Goal: Transaction & Acquisition: Purchase product/service

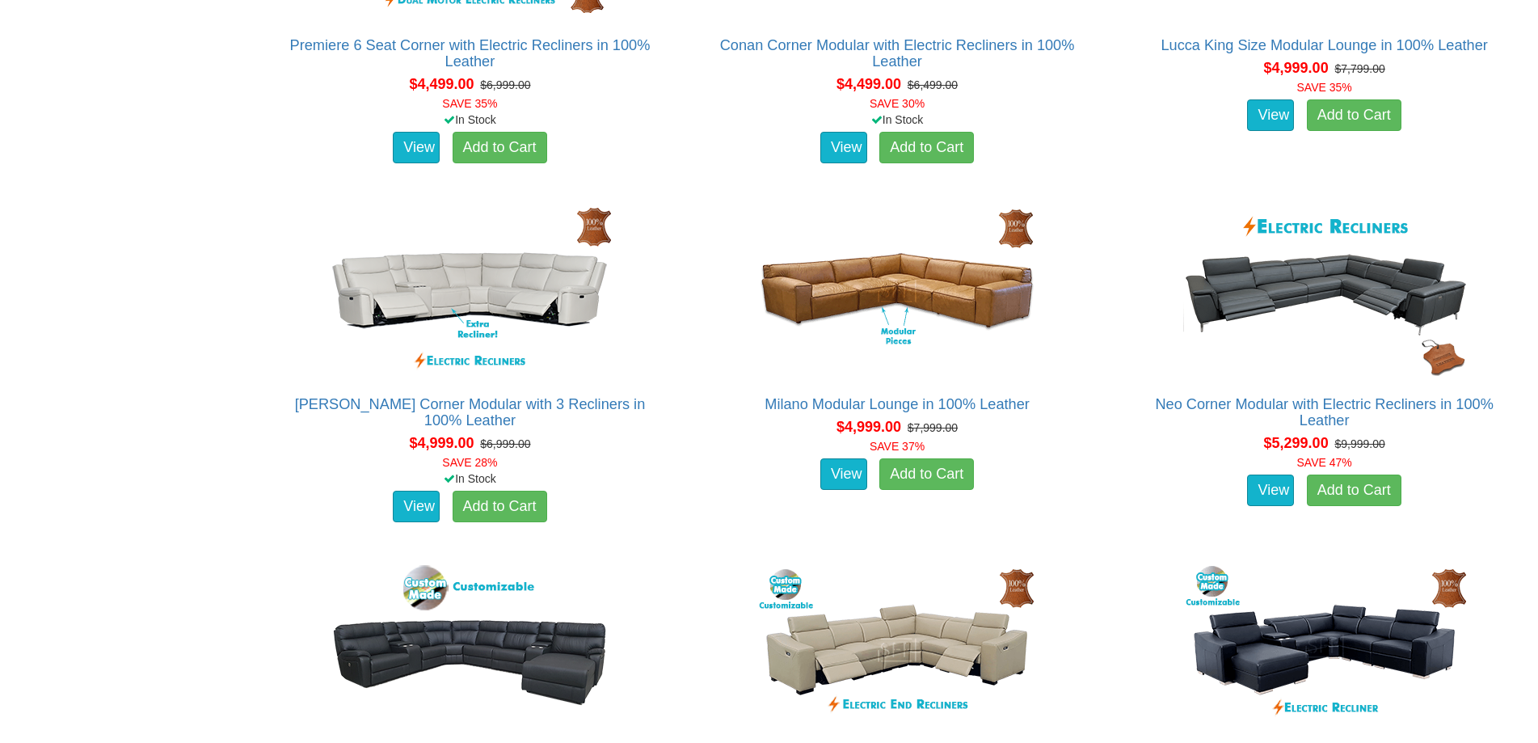
scroll to position [4445, 0]
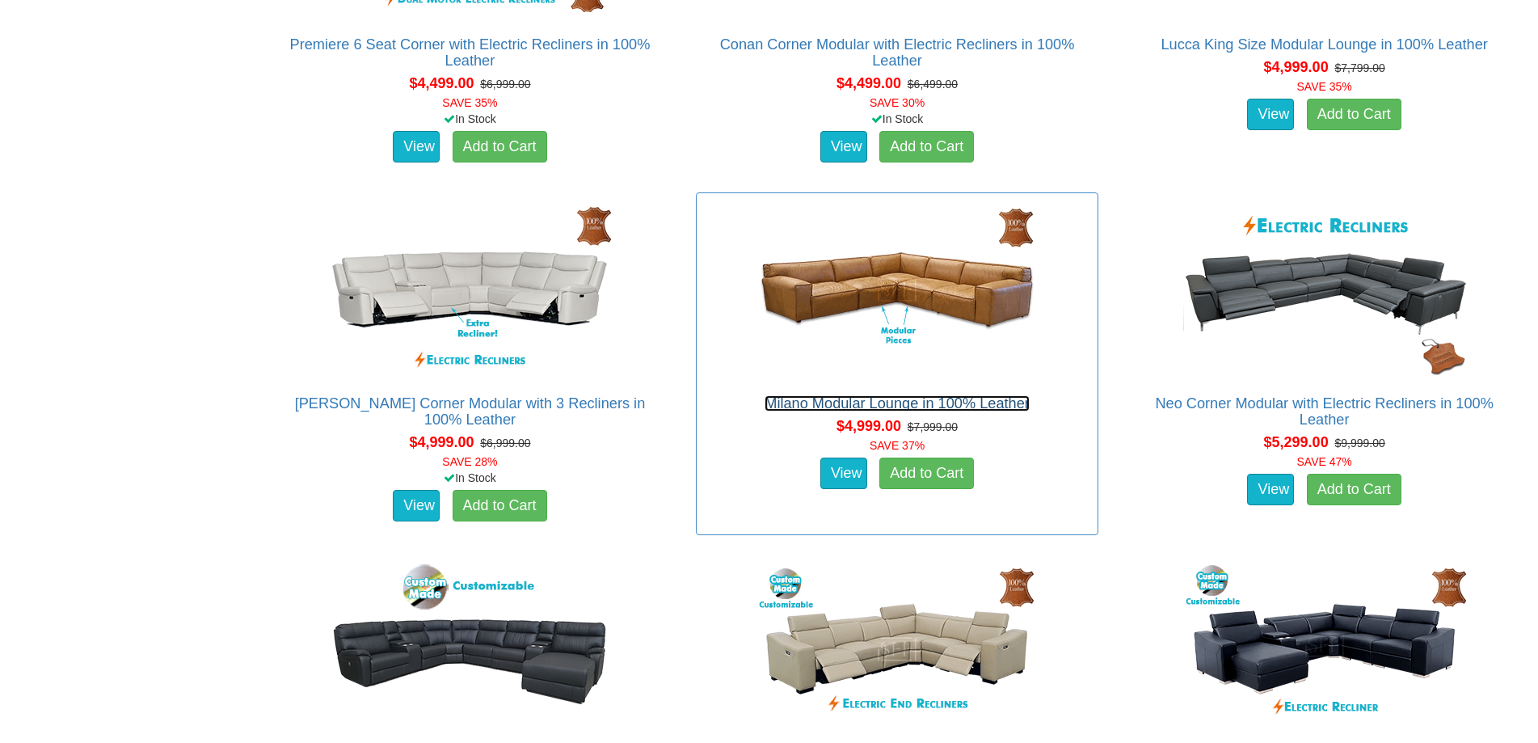
click at [892, 403] on link "Milano Modular Lounge in 100% Leather" at bounding box center [897, 403] width 265 height 16
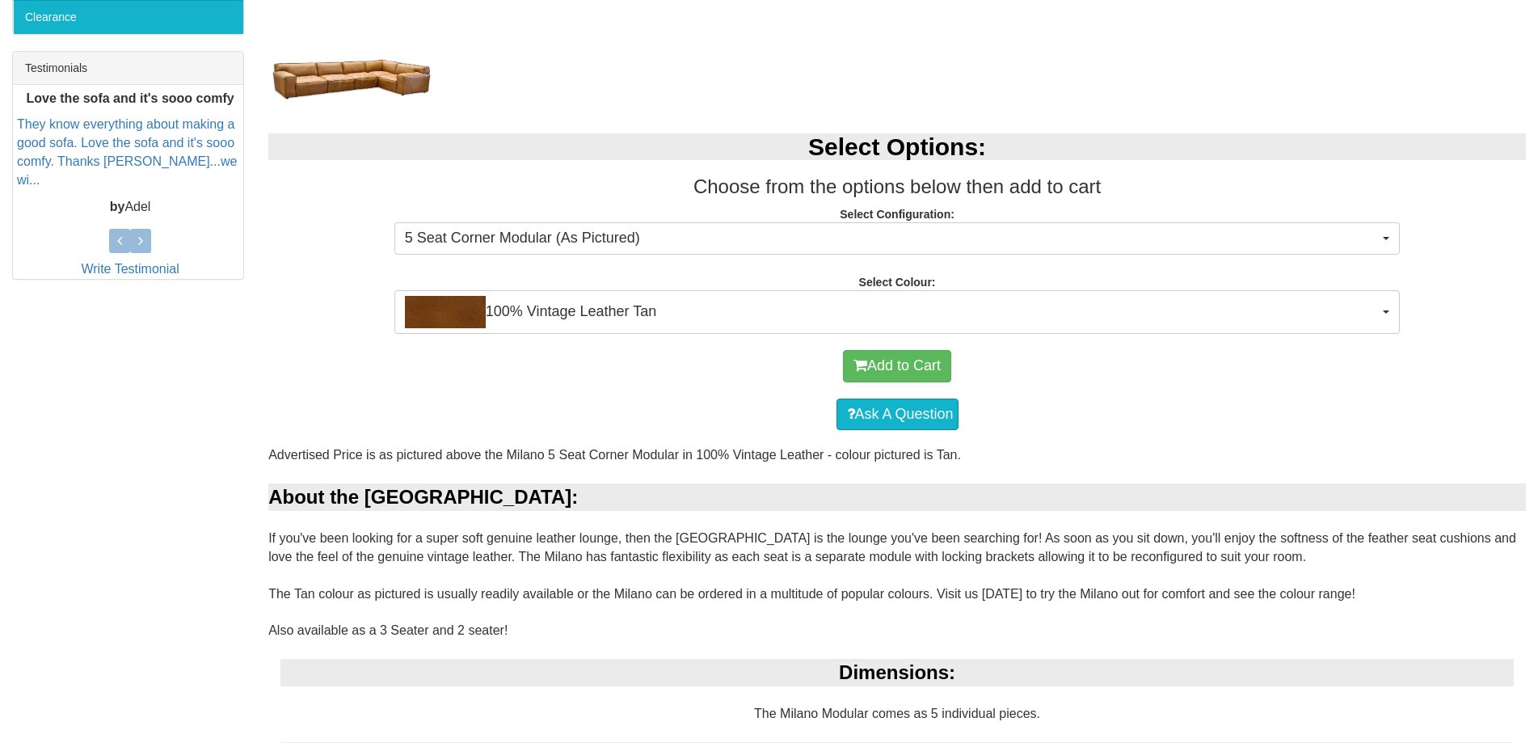
scroll to position [647, 0]
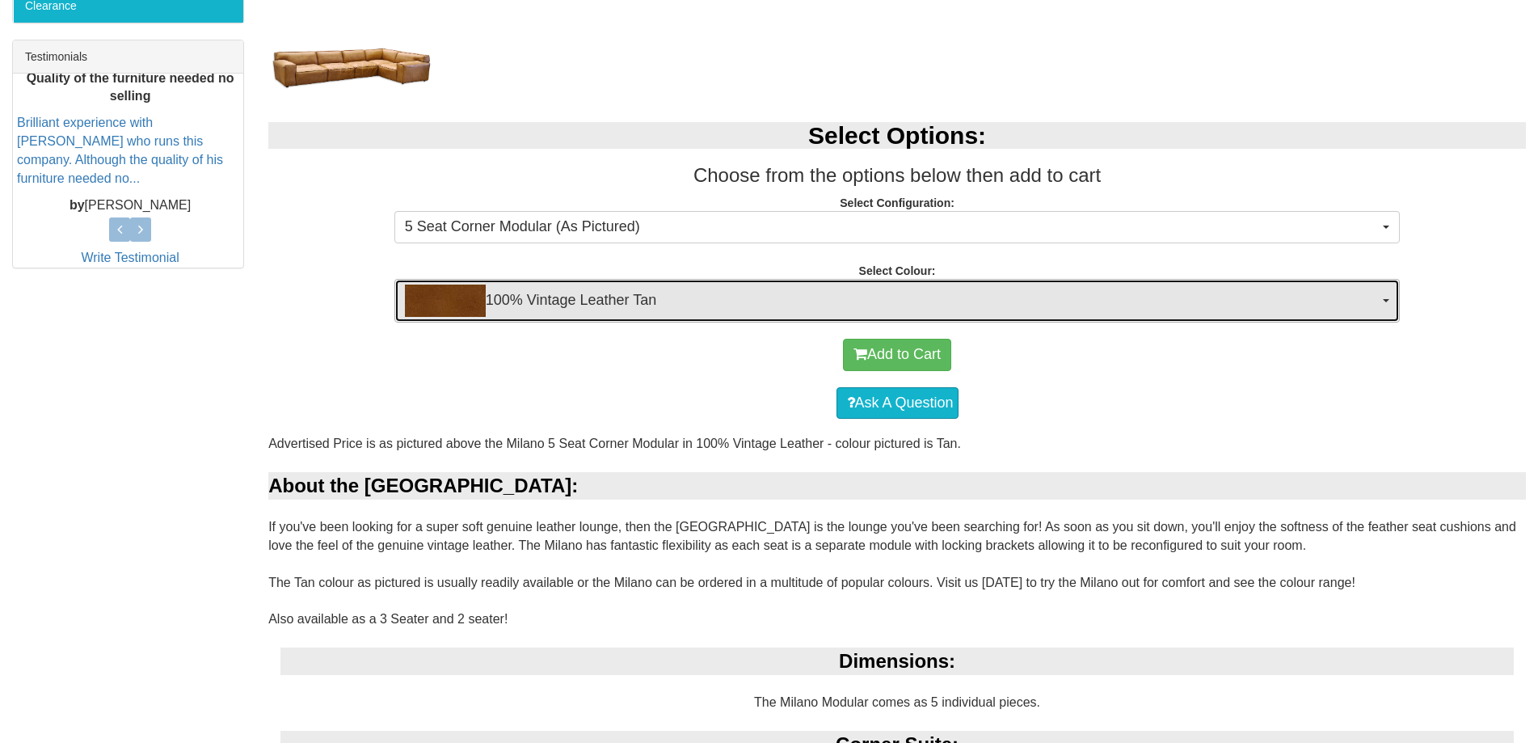
click at [1387, 301] on span "button" at bounding box center [1386, 300] width 6 height 3
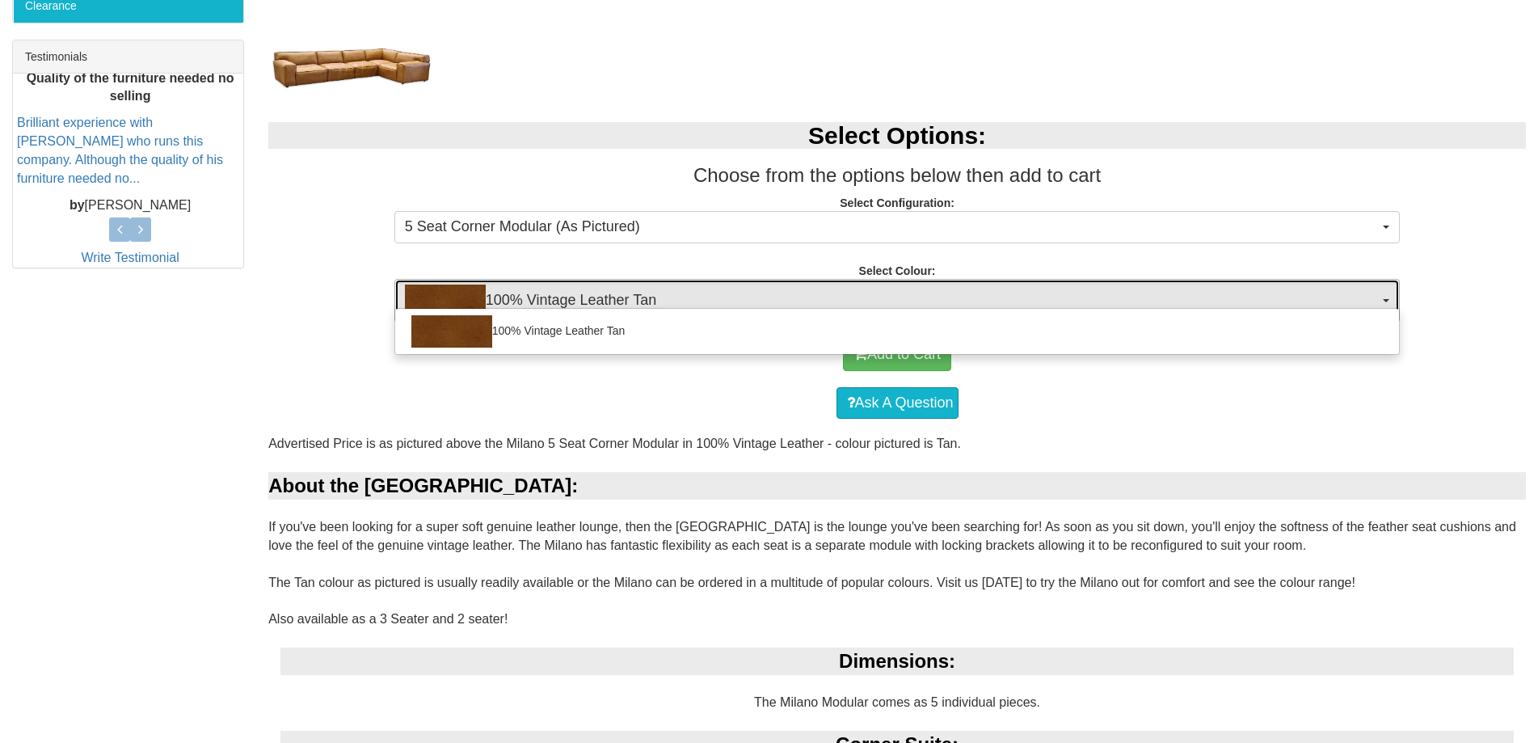
click at [1387, 301] on span "button" at bounding box center [1386, 300] width 6 height 3
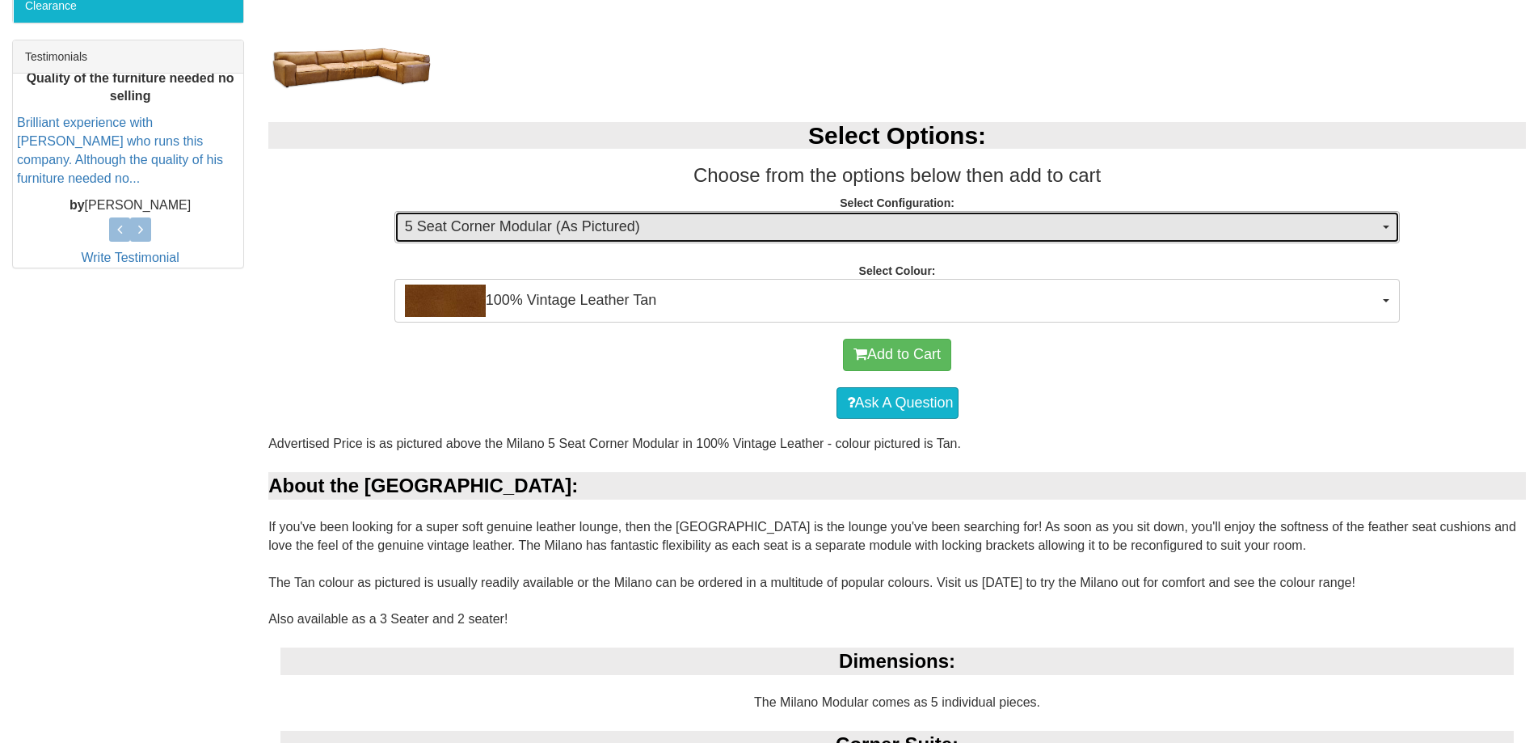
click at [1383, 230] on button "5 Seat Corner Modular (As Pictured)" at bounding box center [897, 227] width 1006 height 32
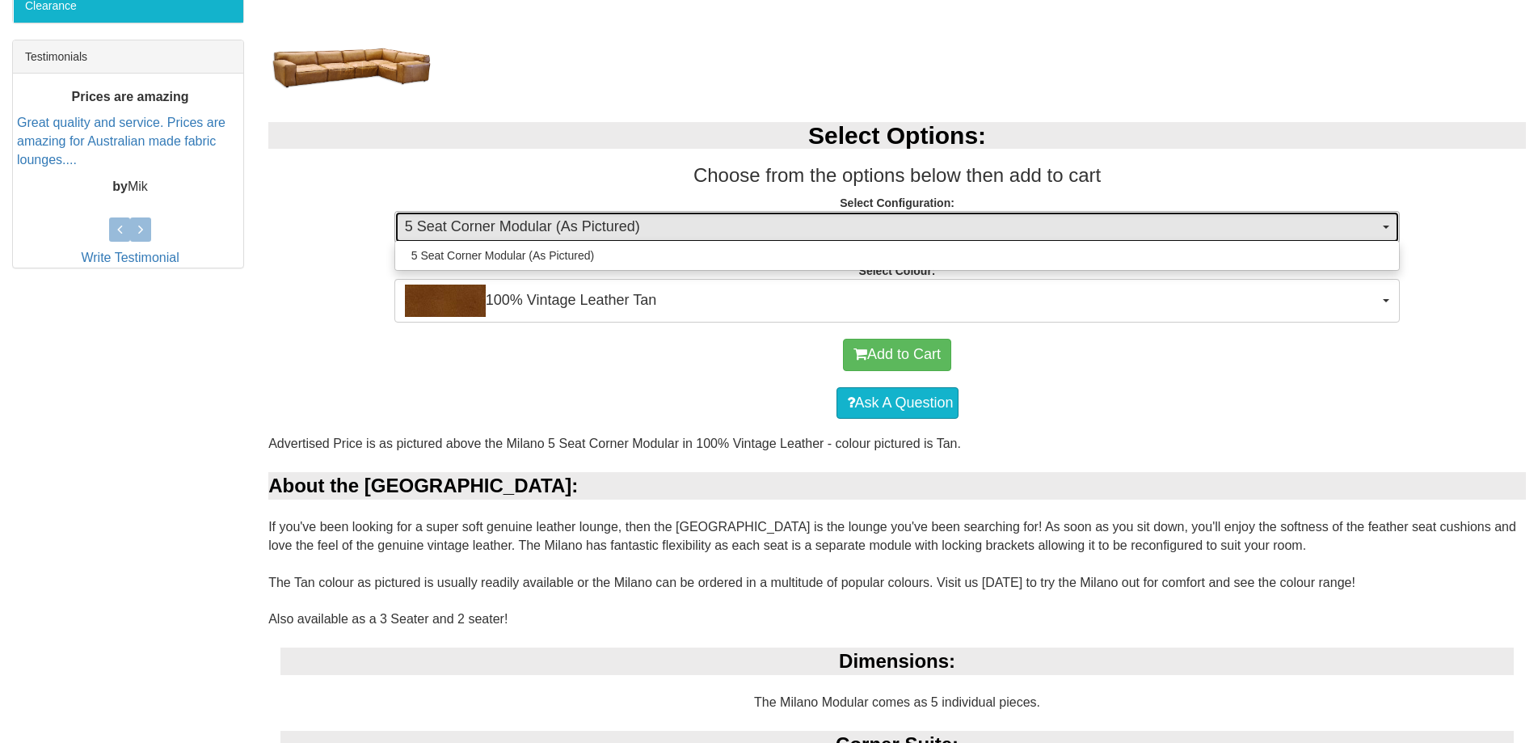
click at [1383, 230] on button "5 Seat Corner Modular (As Pictured)" at bounding box center [897, 227] width 1006 height 32
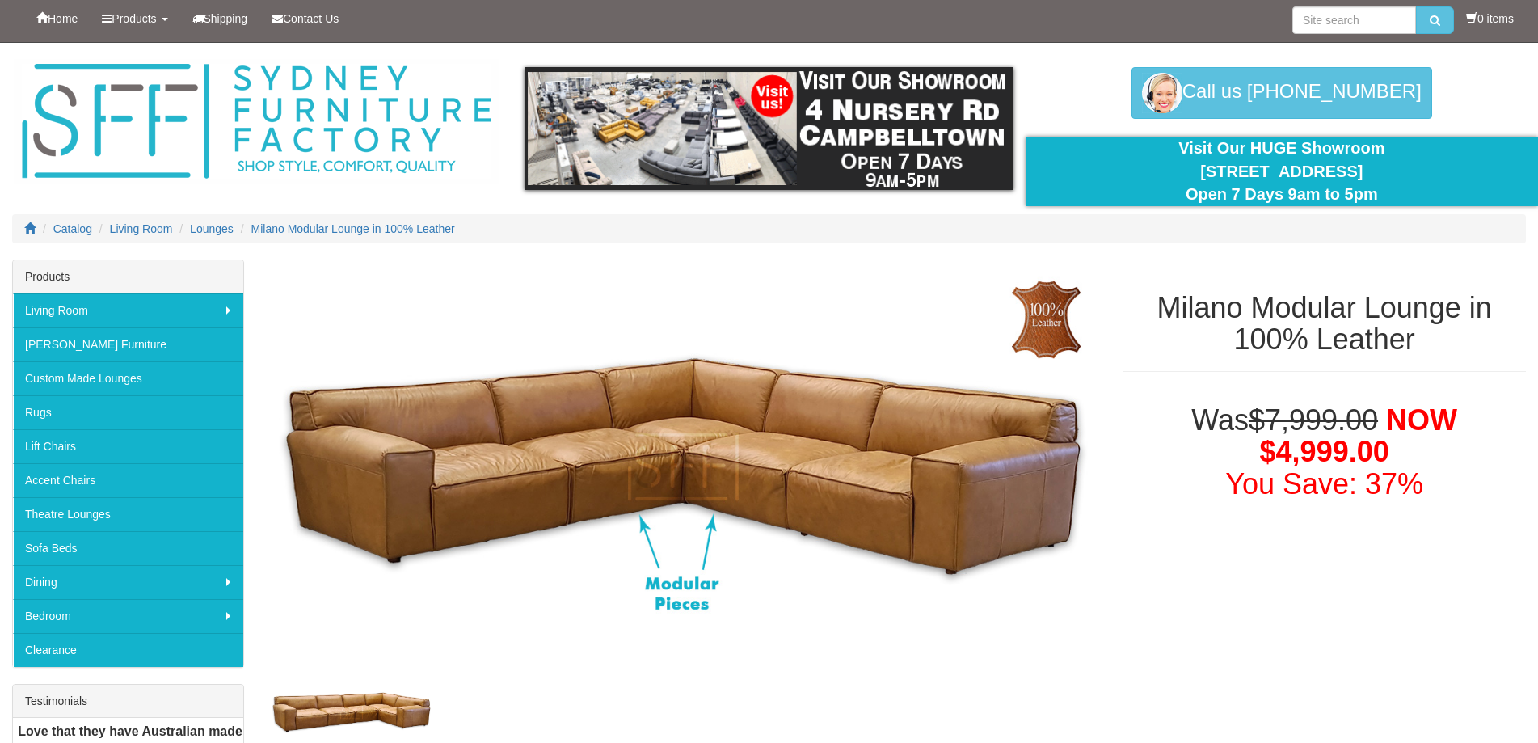
scroll to position [0, 0]
